Goal: Book appointment/travel/reservation

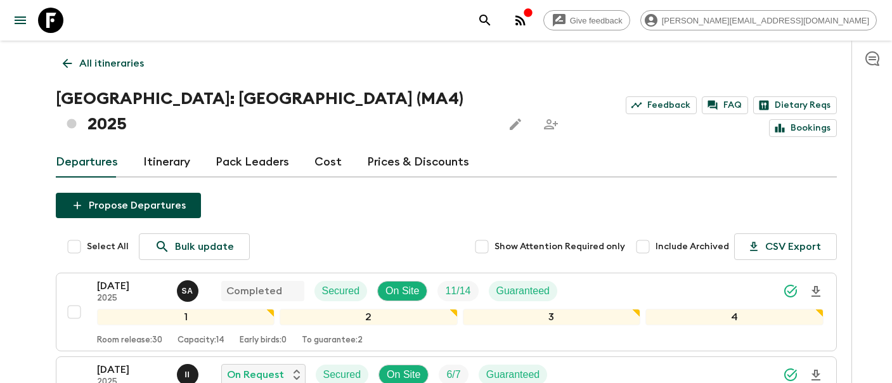
click at [102, 65] on p "All itineraries" at bounding box center [111, 63] width 65 height 15
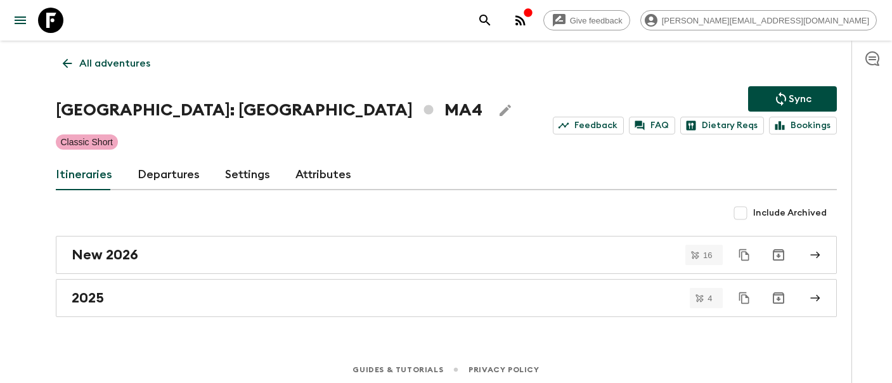
click at [54, 27] on icon at bounding box center [50, 20] width 25 height 25
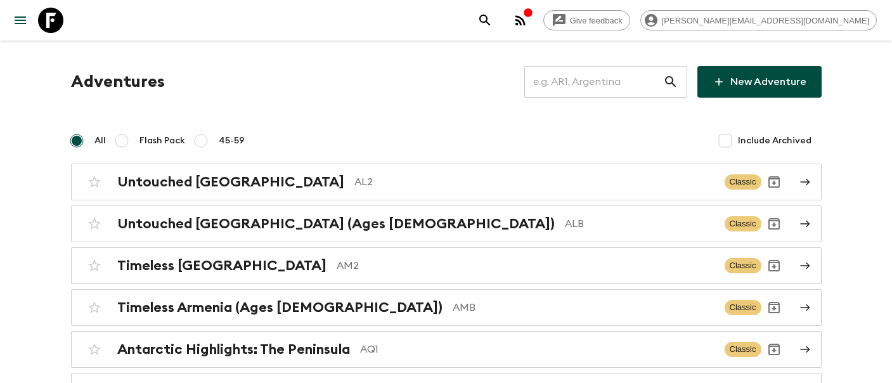
click at [601, 79] on input "text" at bounding box center [593, 81] width 139 height 35
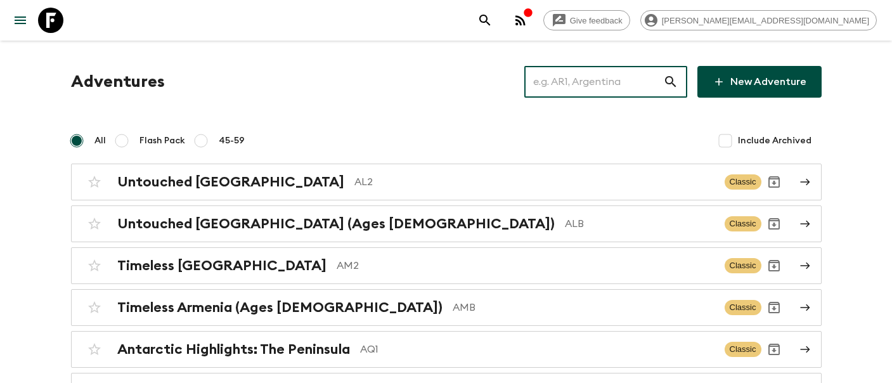
click at [601, 79] on input "text" at bounding box center [593, 81] width 139 height 35
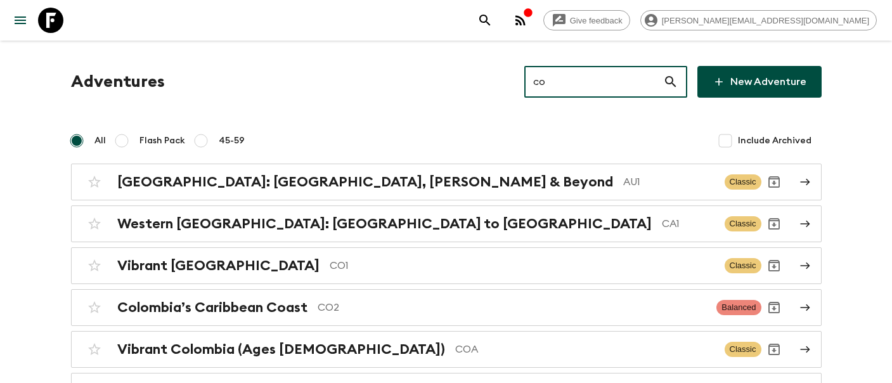
type input "coa"
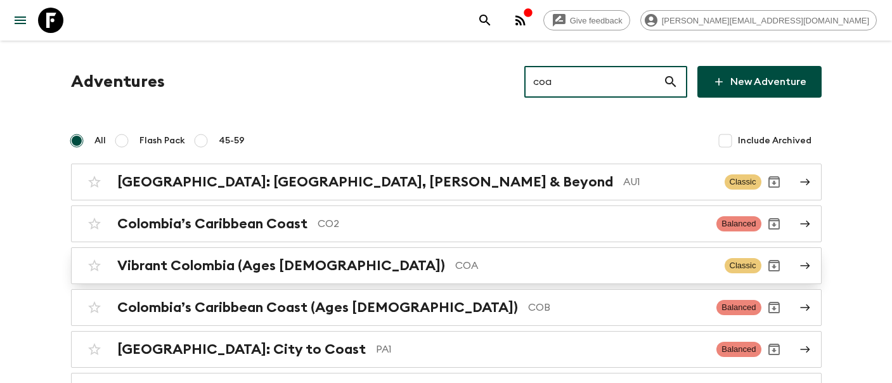
click at [229, 271] on h2 "Vibrant Colombia (Ages [DEMOGRAPHIC_DATA])" at bounding box center [281, 265] width 328 height 16
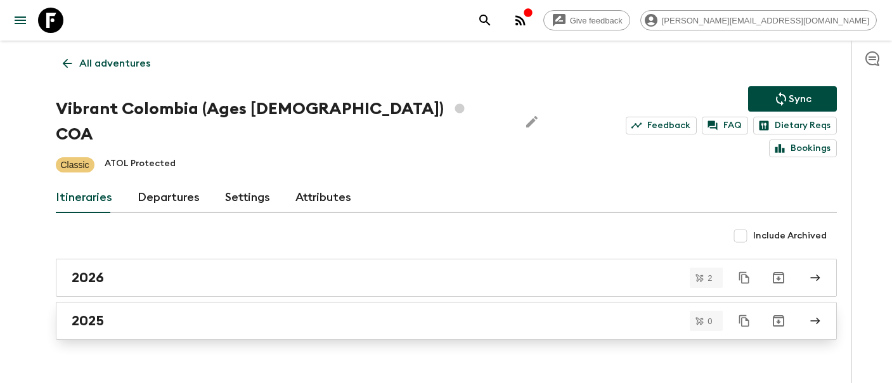
click at [152, 302] on link "2025" at bounding box center [446, 321] width 781 height 38
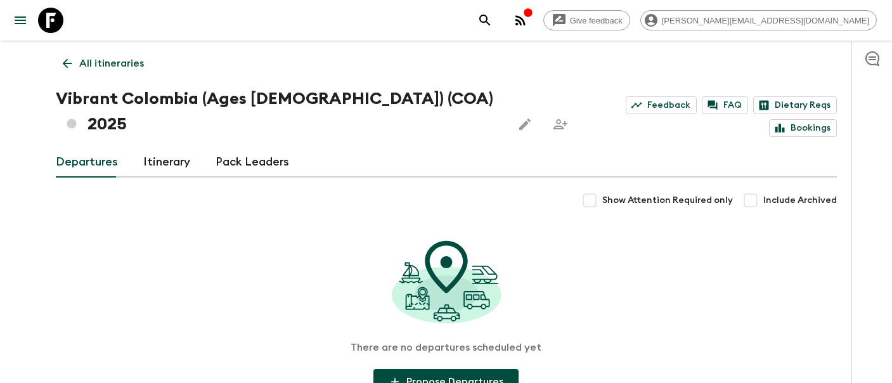
click at [73, 148] on link "Departures" at bounding box center [87, 162] width 62 height 30
click at [167, 147] on link "Itinerary" at bounding box center [166, 162] width 47 height 30
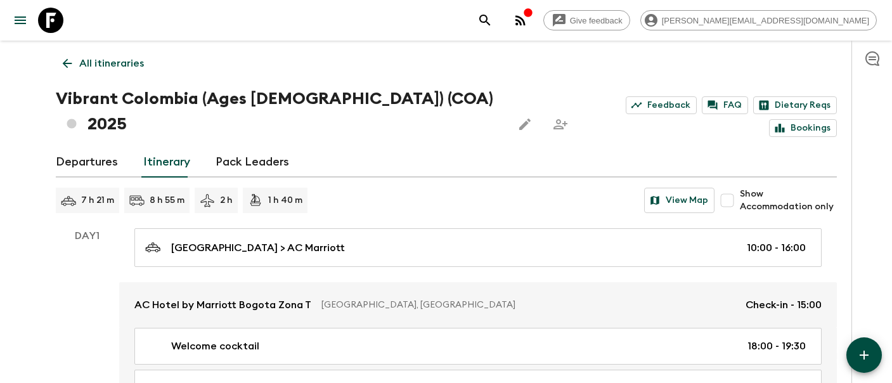
click at [84, 147] on link "Departures" at bounding box center [87, 162] width 62 height 30
